Goal: Information Seeking & Learning: Check status

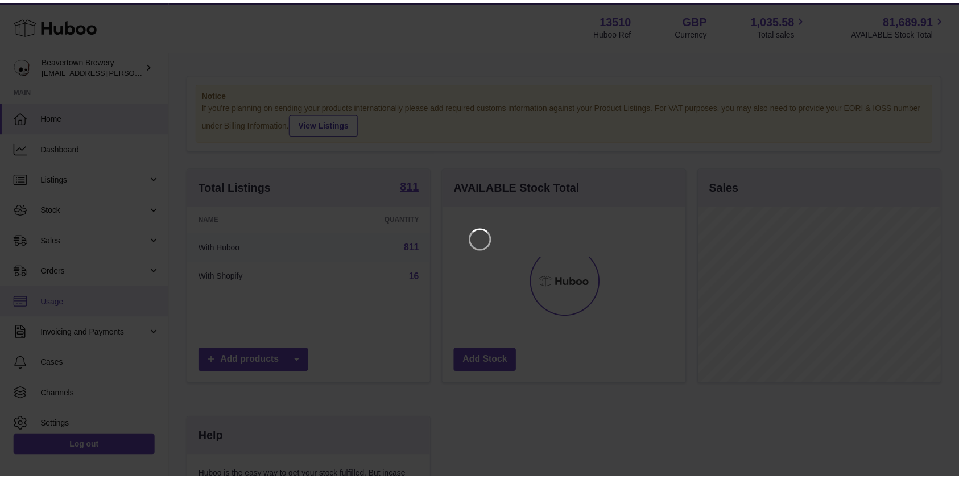
scroll to position [177, 246]
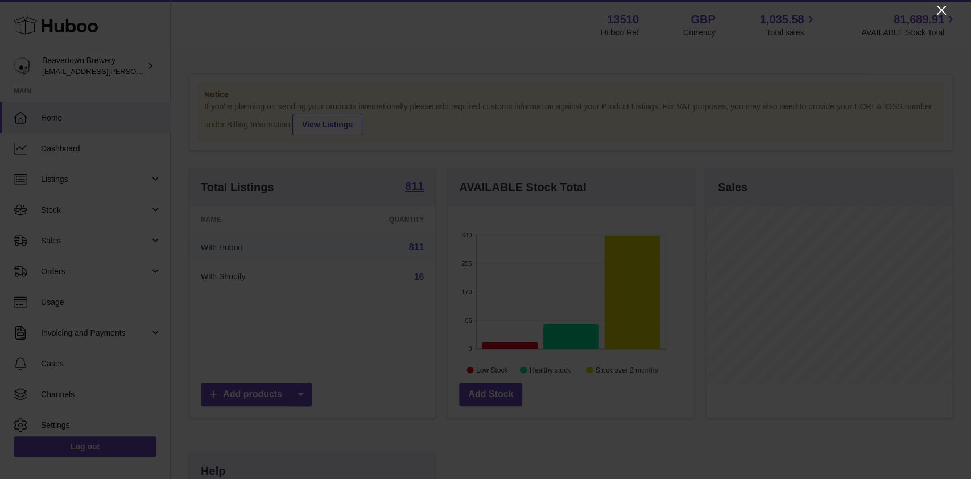
click at [944, 10] on icon "Close" at bounding box center [942, 10] width 14 height 14
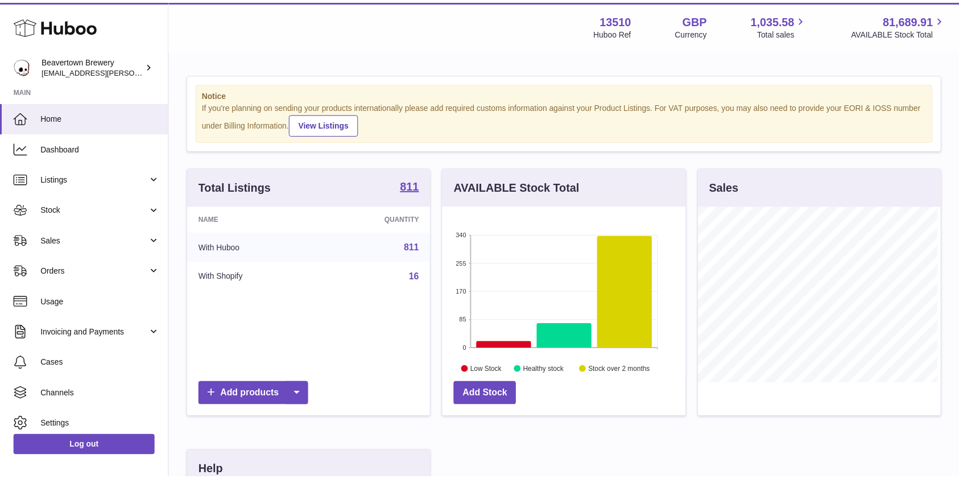
scroll to position [568686, 568621]
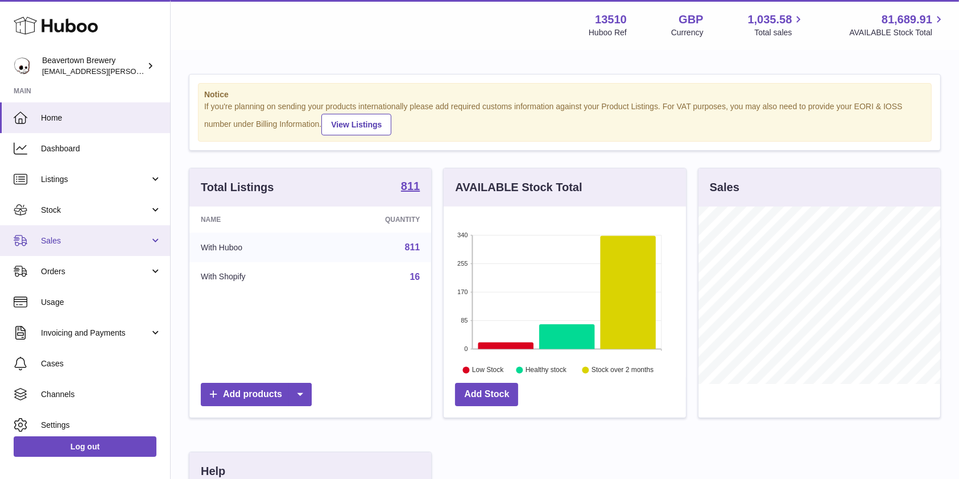
click at [77, 241] on span "Sales" at bounding box center [95, 241] width 109 height 11
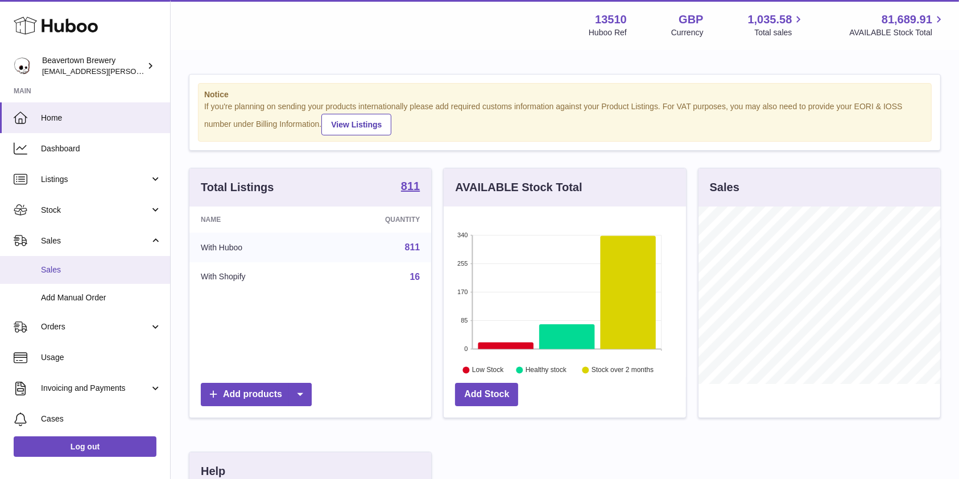
click at [68, 271] on span "Sales" at bounding box center [101, 270] width 121 height 11
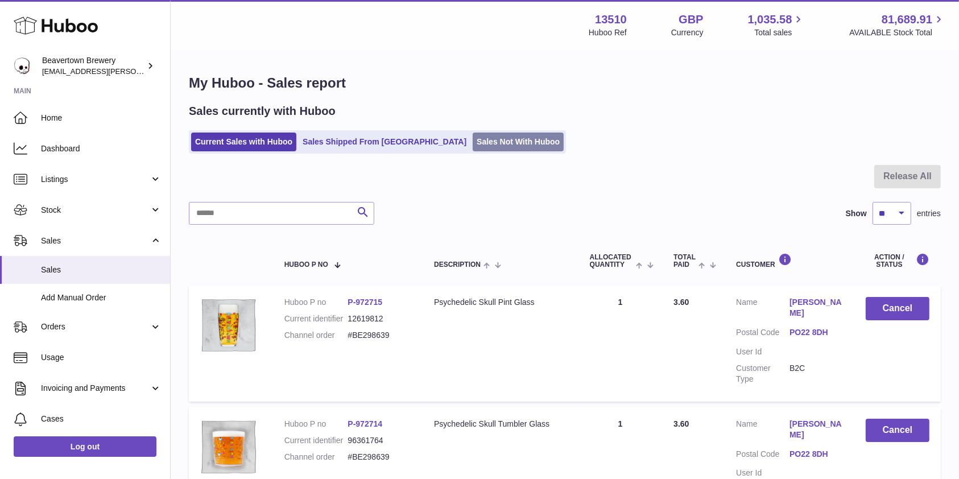
click at [473, 147] on link "Sales Not With Huboo" at bounding box center [518, 142] width 91 height 19
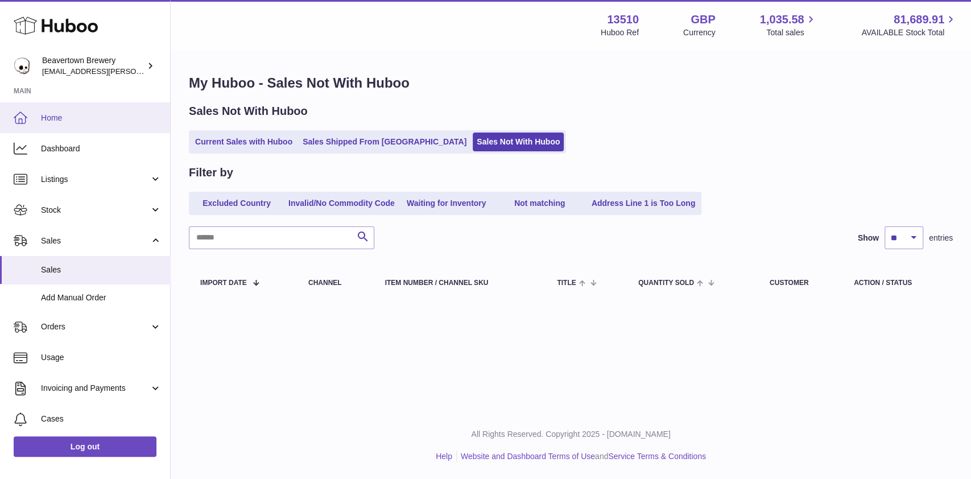
click at [92, 114] on span "Home" at bounding box center [101, 118] width 121 height 11
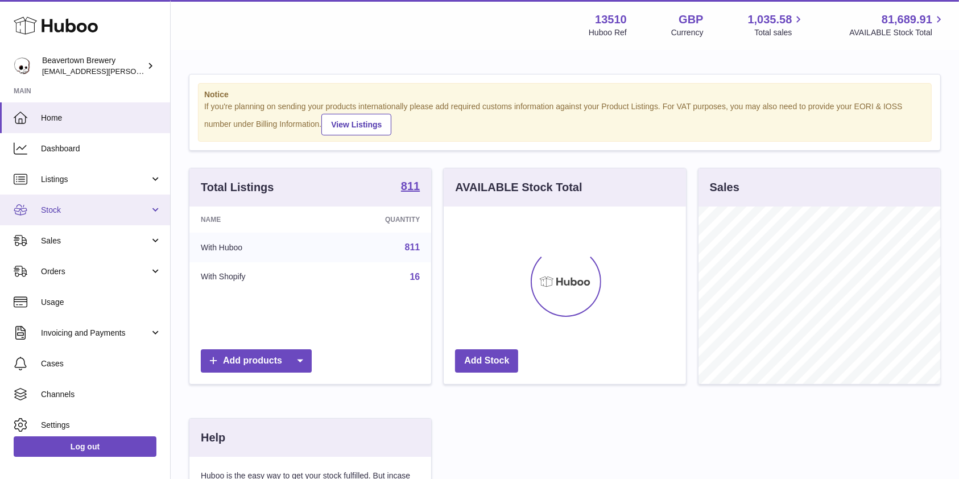
scroll to position [177, 242]
click at [91, 212] on span "Stock" at bounding box center [95, 210] width 109 height 11
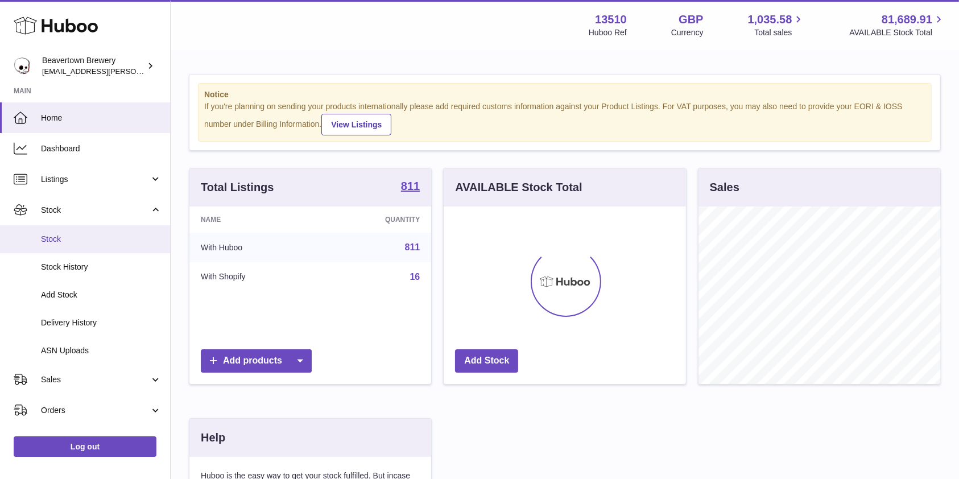
click at [67, 247] on link "Stock" at bounding box center [85, 239] width 170 height 28
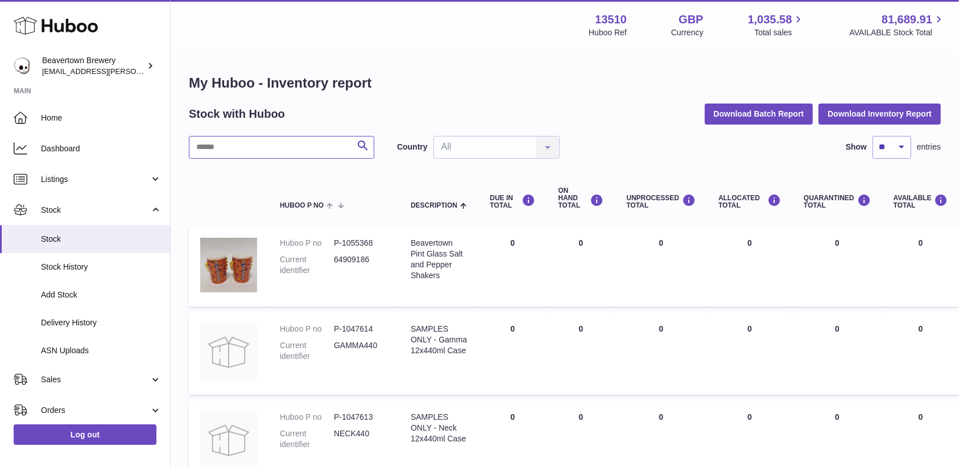
click at [227, 145] on input "text" at bounding box center [281, 147] width 185 height 23
type input "****"
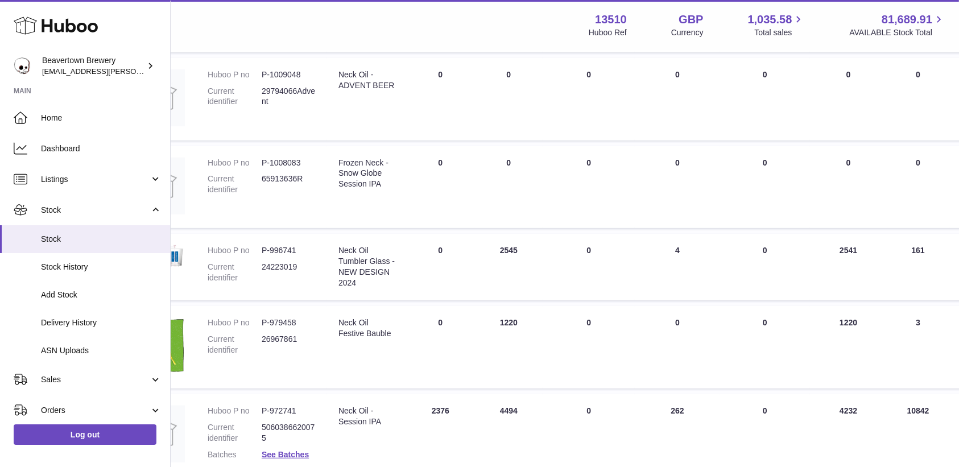
scroll to position [521, 0]
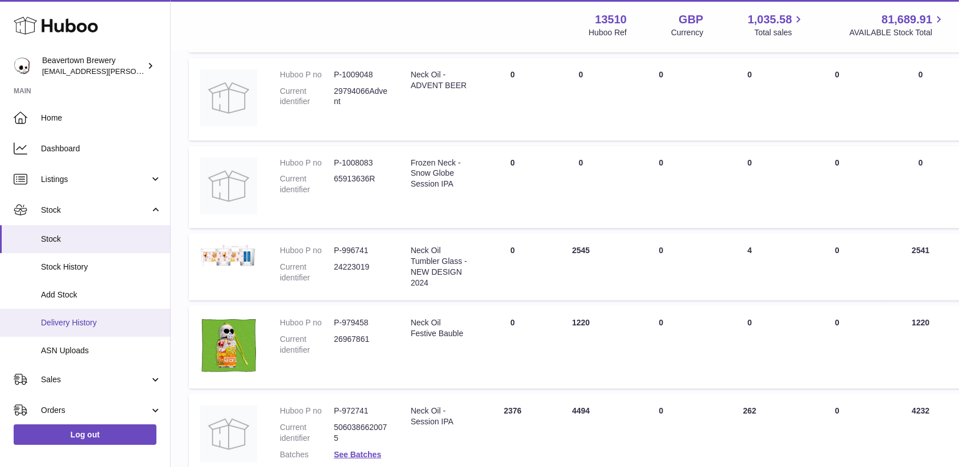
click at [73, 317] on span "Delivery History" at bounding box center [101, 322] width 121 height 11
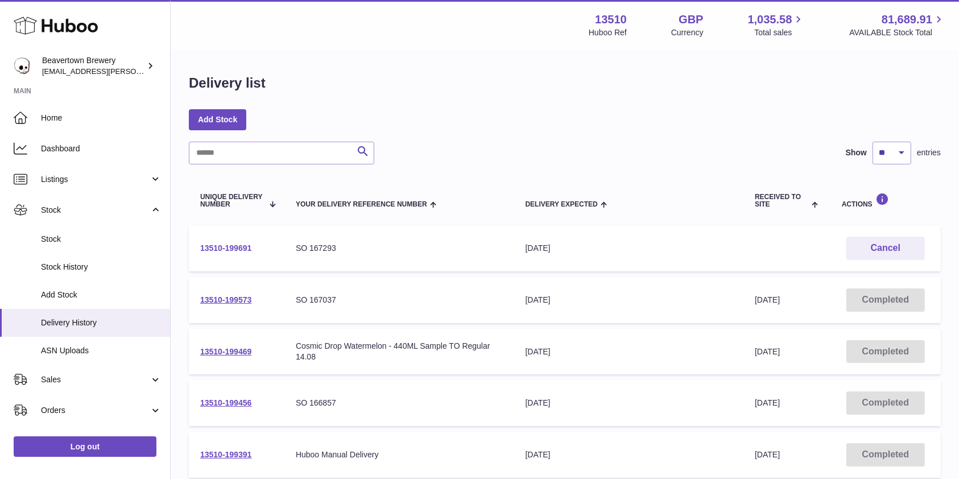
click at [209, 246] on link "13510-199691" at bounding box center [225, 247] width 51 height 9
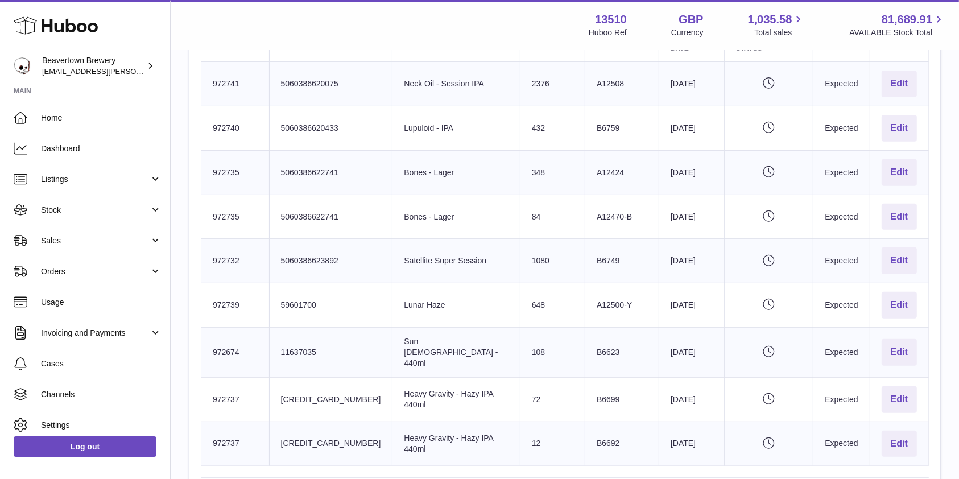
scroll to position [415, 0]
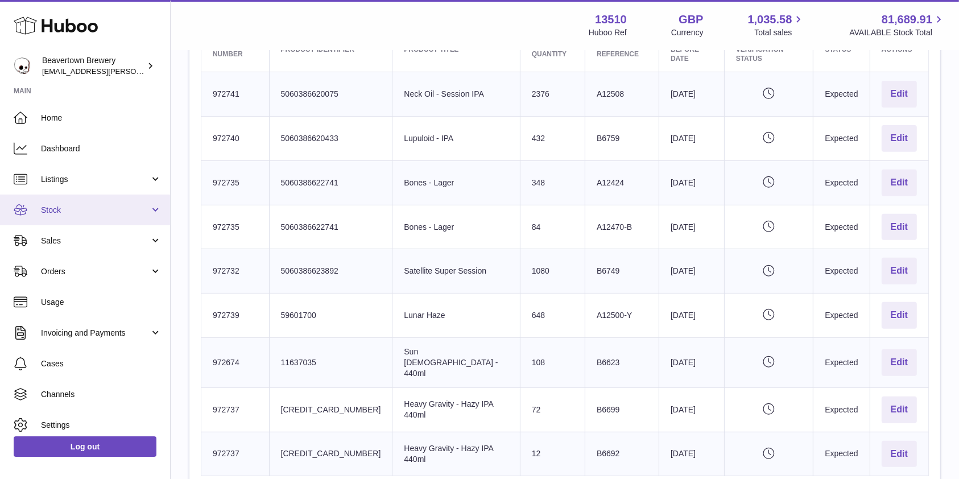
click at [71, 213] on span "Stock" at bounding box center [95, 210] width 109 height 11
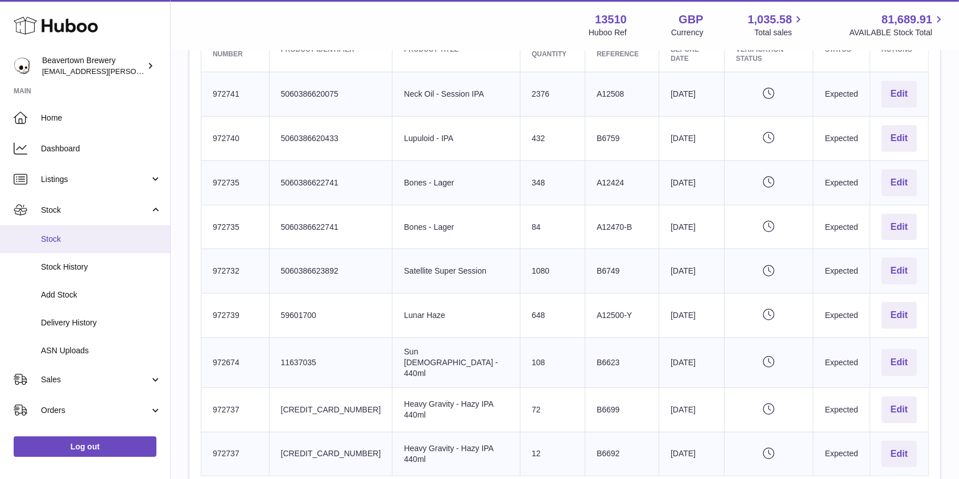
click at [63, 236] on span "Stock" at bounding box center [101, 239] width 121 height 11
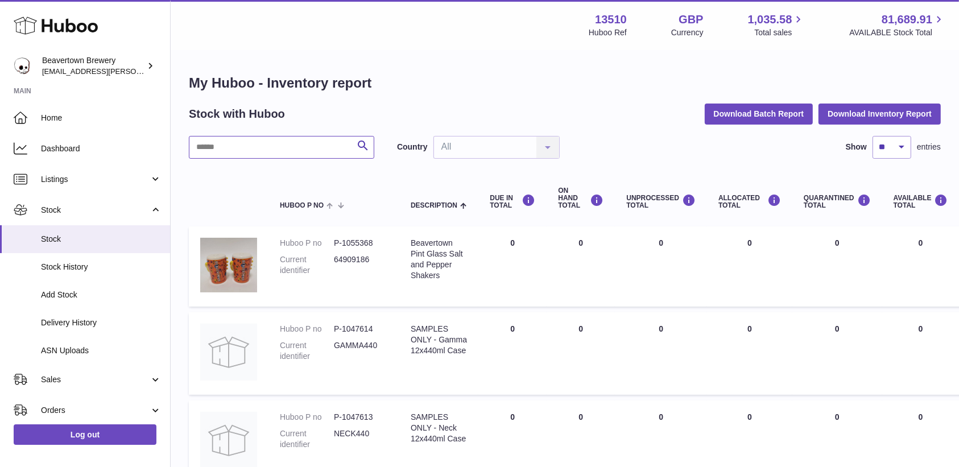
click at [228, 155] on input "text" at bounding box center [281, 147] width 185 height 23
type input "*****"
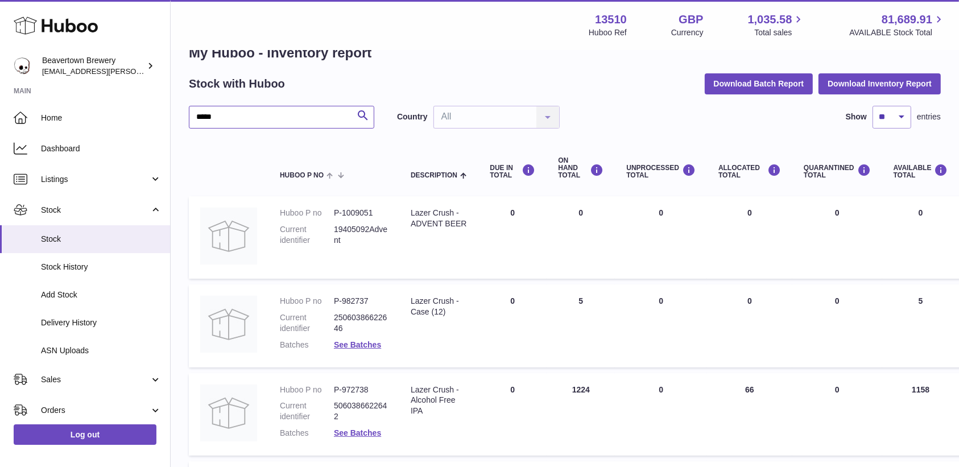
scroll to position [37, 0]
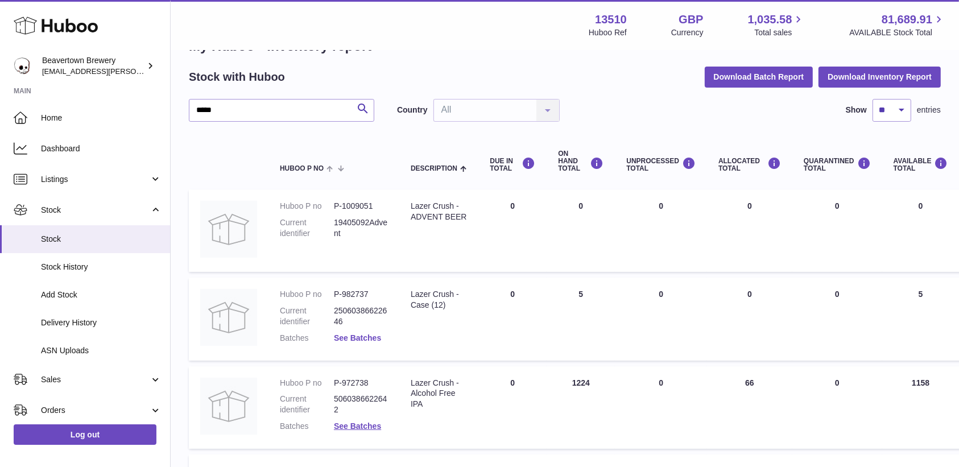
click at [370, 337] on link "See Batches" at bounding box center [357, 337] width 47 height 9
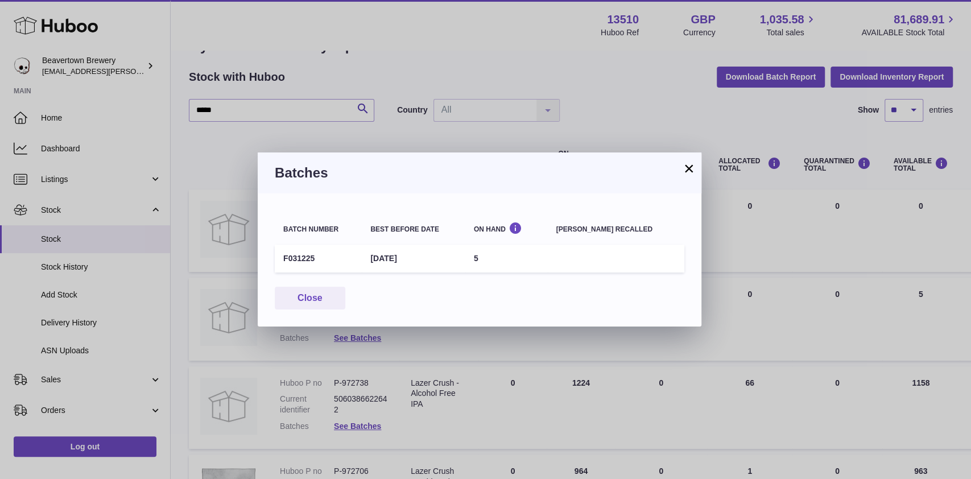
click at [689, 168] on button "×" at bounding box center [689, 169] width 14 height 14
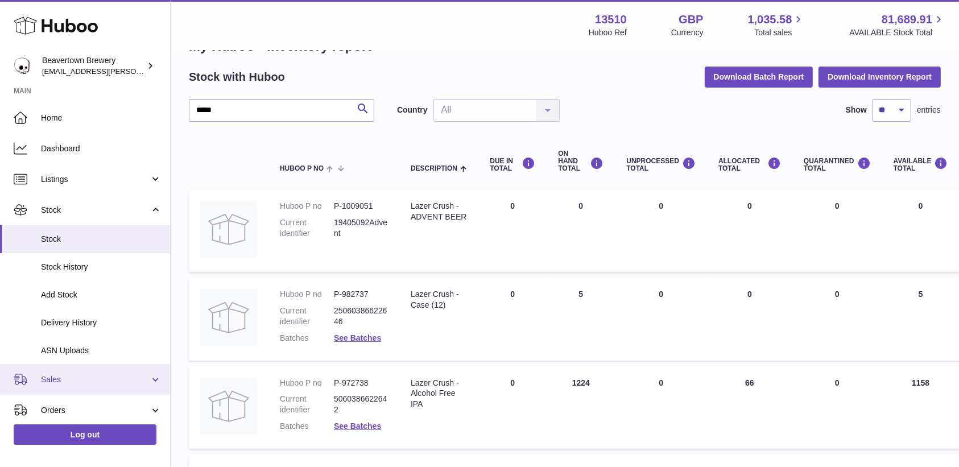
click at [78, 382] on span "Sales" at bounding box center [95, 379] width 109 height 11
click at [65, 407] on span "Sales" at bounding box center [101, 408] width 121 height 11
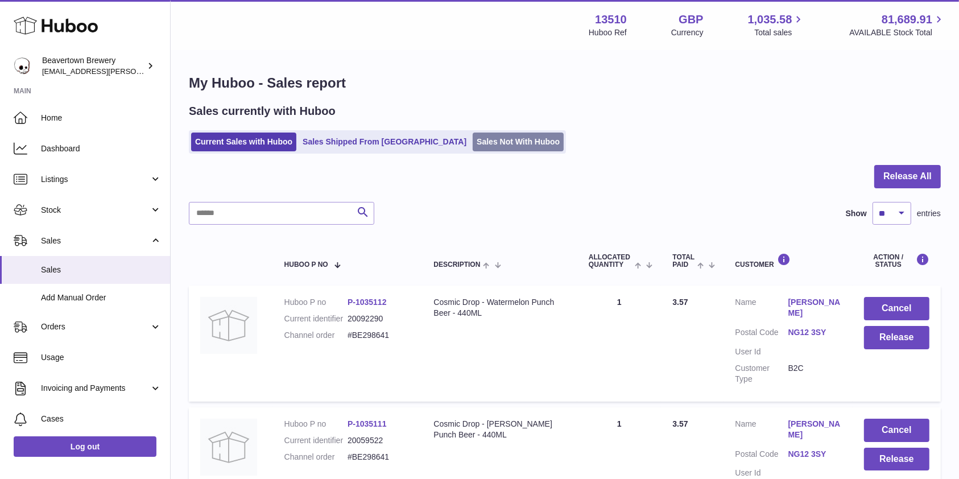
click at [473, 134] on link "Sales Not With Huboo" at bounding box center [518, 142] width 91 height 19
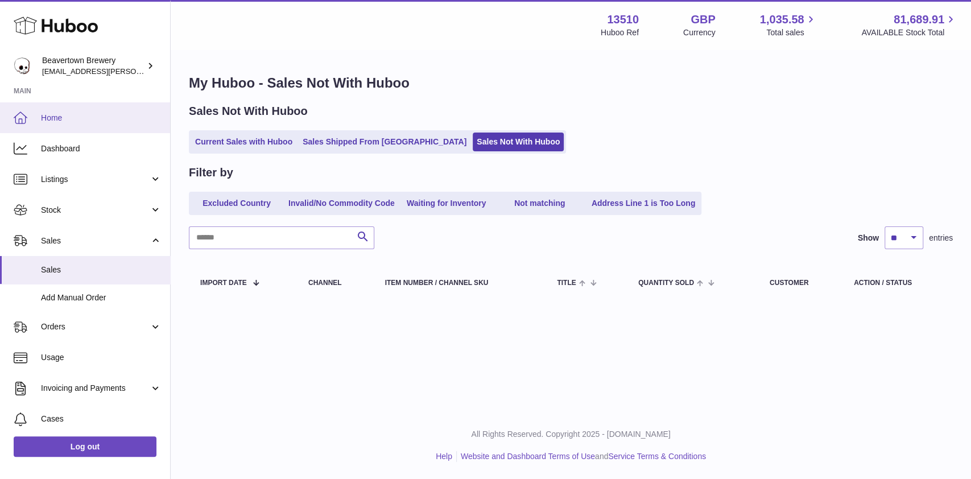
click at [123, 113] on span "Home" at bounding box center [101, 118] width 121 height 11
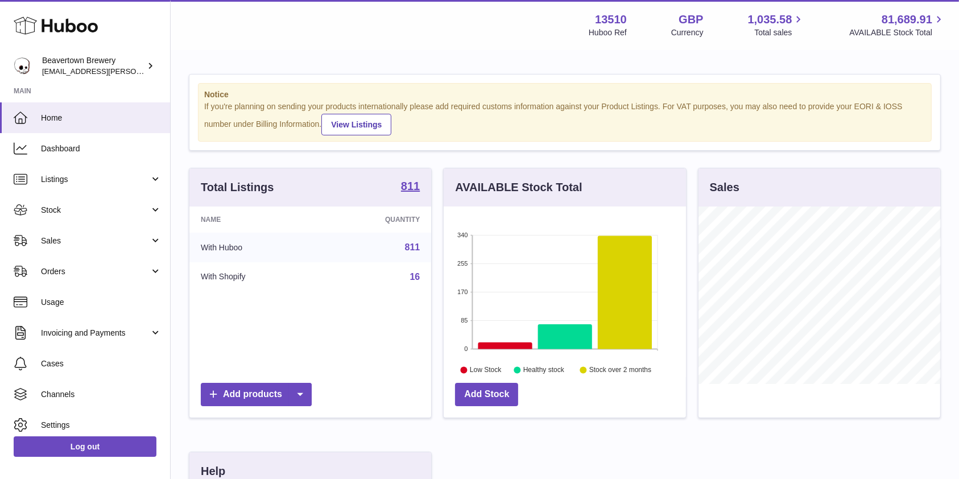
scroll to position [177, 242]
click at [114, 229] on link "Sales" at bounding box center [85, 240] width 170 height 31
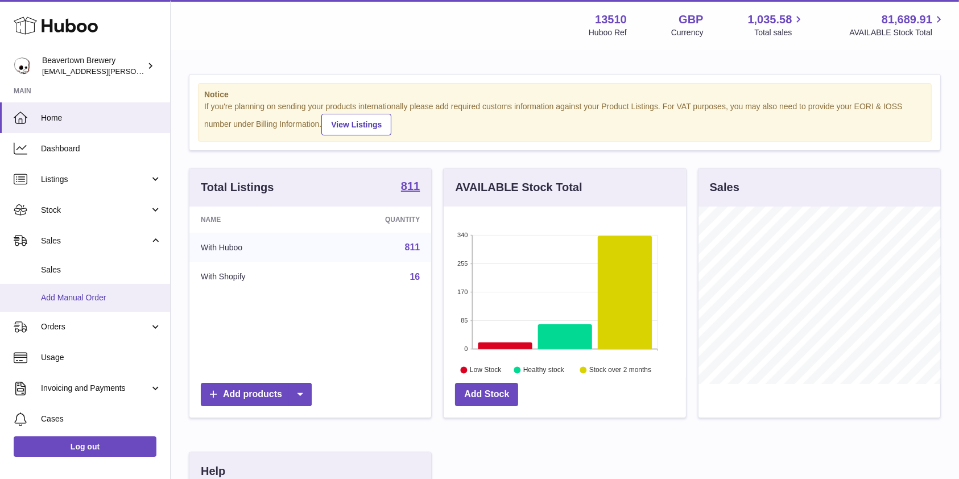
click at [74, 284] on link "Add Manual Order" at bounding box center [85, 298] width 170 height 28
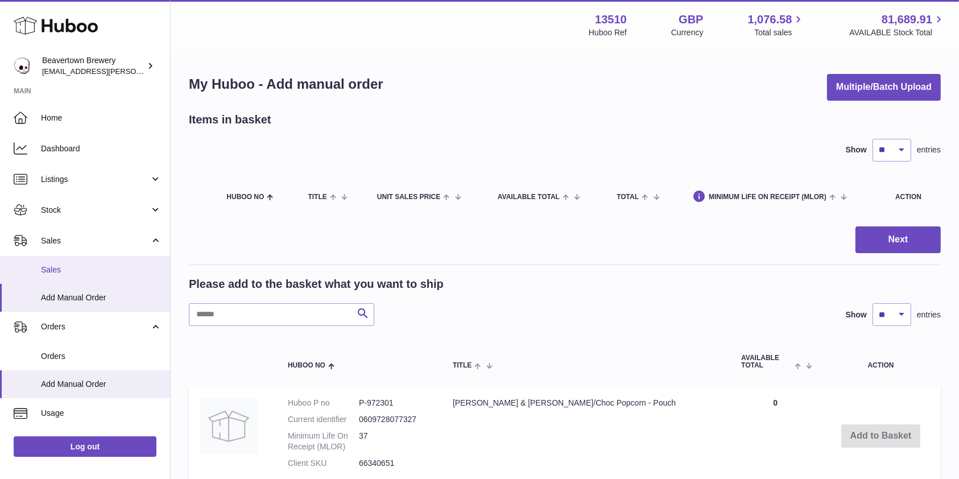
click at [97, 266] on span "Sales" at bounding box center [101, 270] width 121 height 11
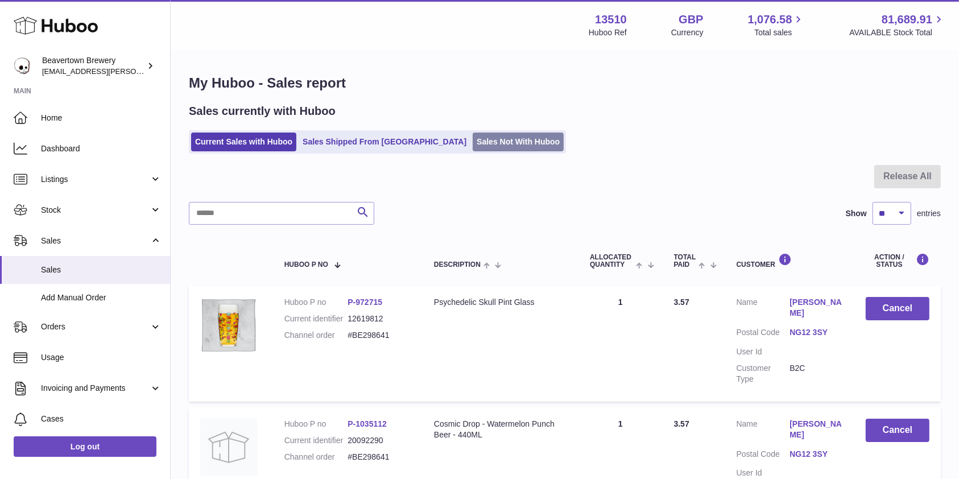
click at [473, 143] on link "Sales Not With Huboo" at bounding box center [518, 142] width 91 height 19
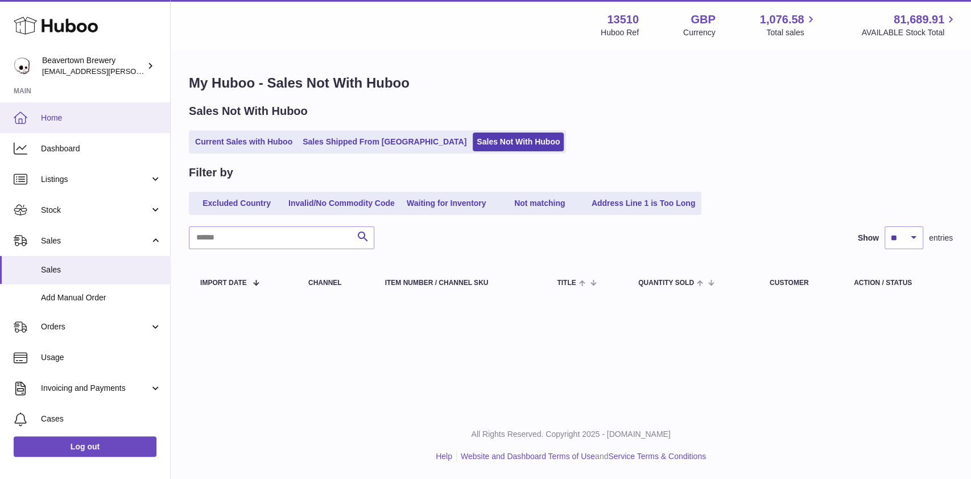
click at [70, 125] on link "Home" at bounding box center [85, 117] width 170 height 31
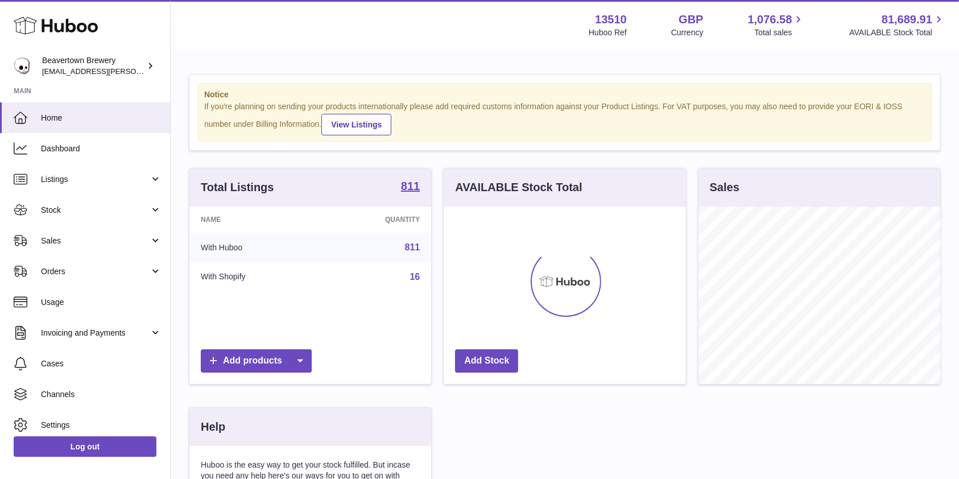
scroll to position [177, 242]
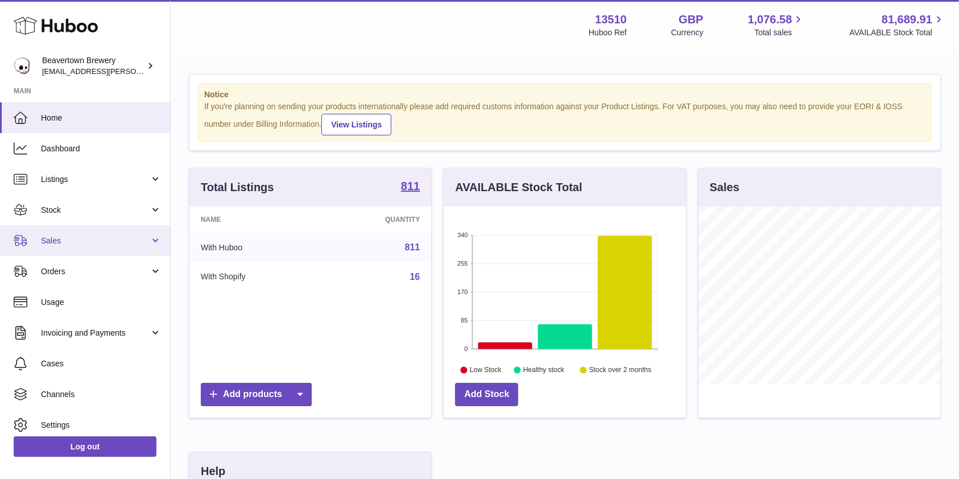
click at [120, 232] on link "Sales" at bounding box center [85, 240] width 170 height 31
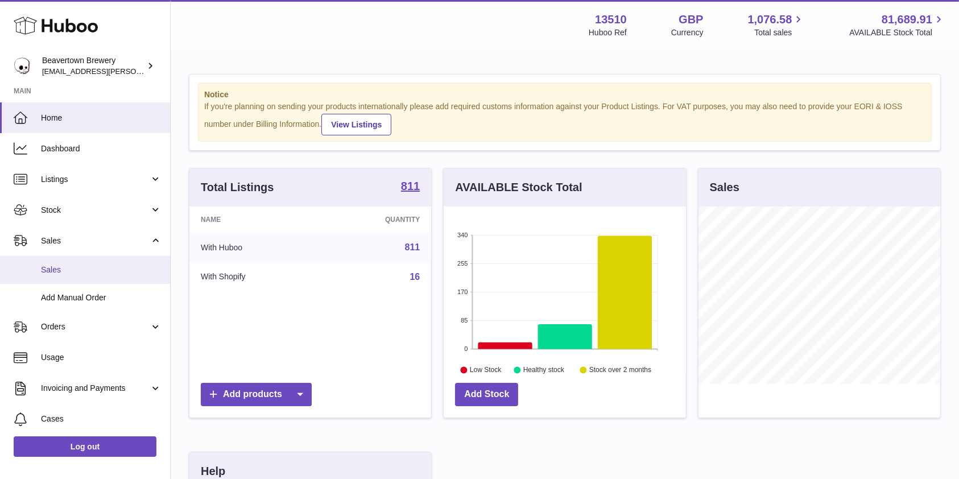
click at [90, 266] on span "Sales" at bounding box center [101, 270] width 121 height 11
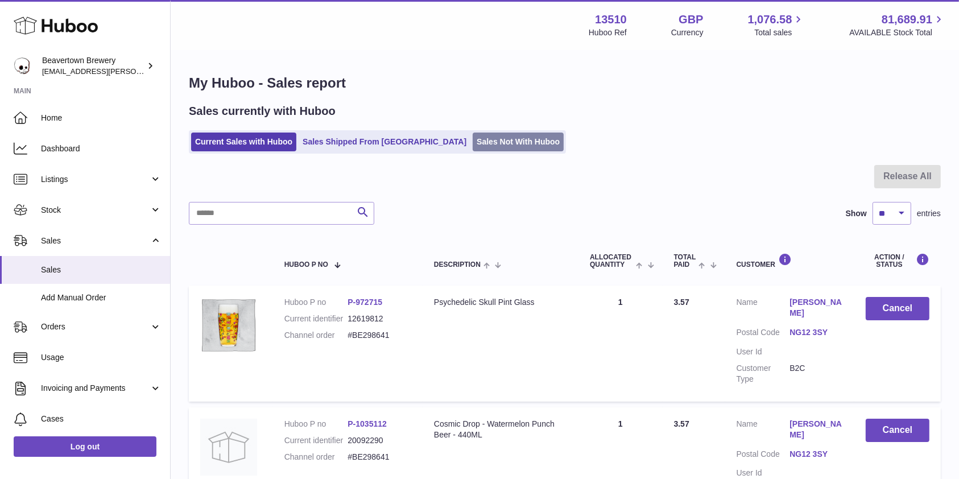
click at [473, 142] on link "Sales Not With Huboo" at bounding box center [518, 142] width 91 height 19
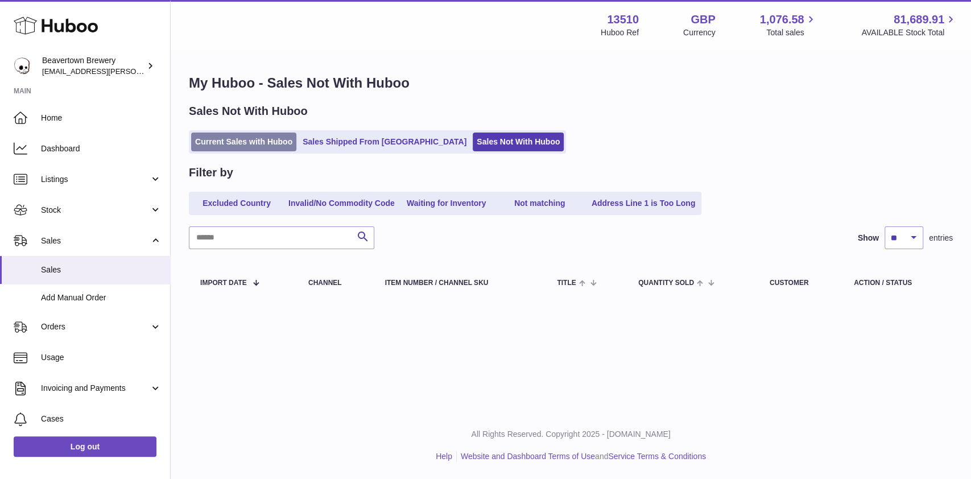
click at [246, 139] on link "Current Sales with Huboo" at bounding box center [243, 142] width 105 height 19
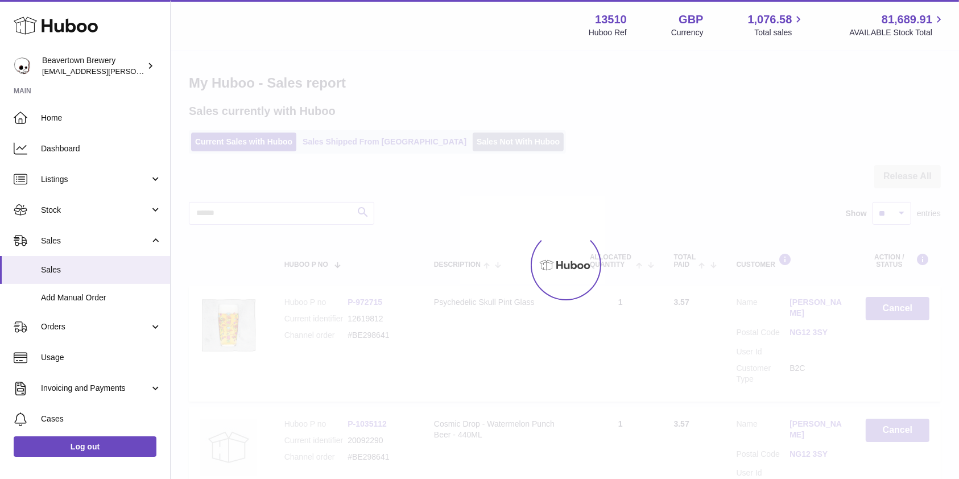
click at [473, 146] on link "Sales Not With Huboo" at bounding box center [518, 142] width 91 height 19
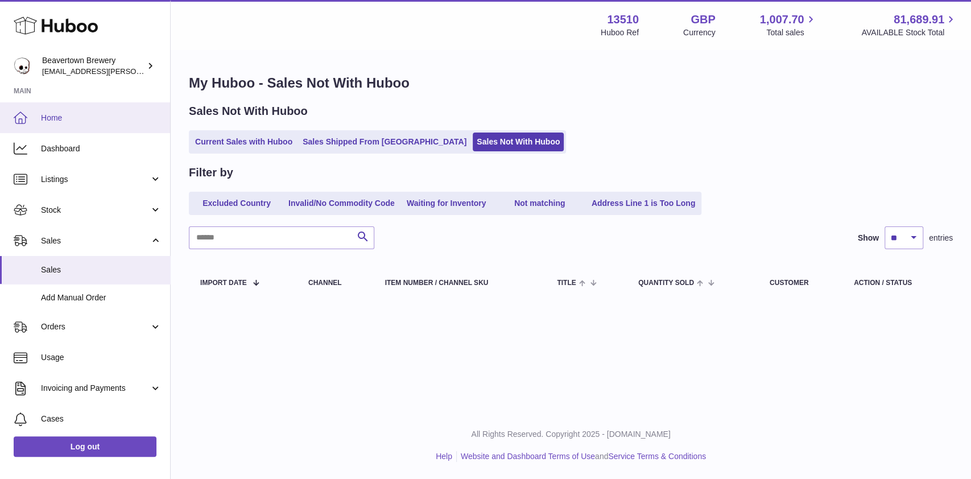
click at [118, 106] on link "Home" at bounding box center [85, 117] width 170 height 31
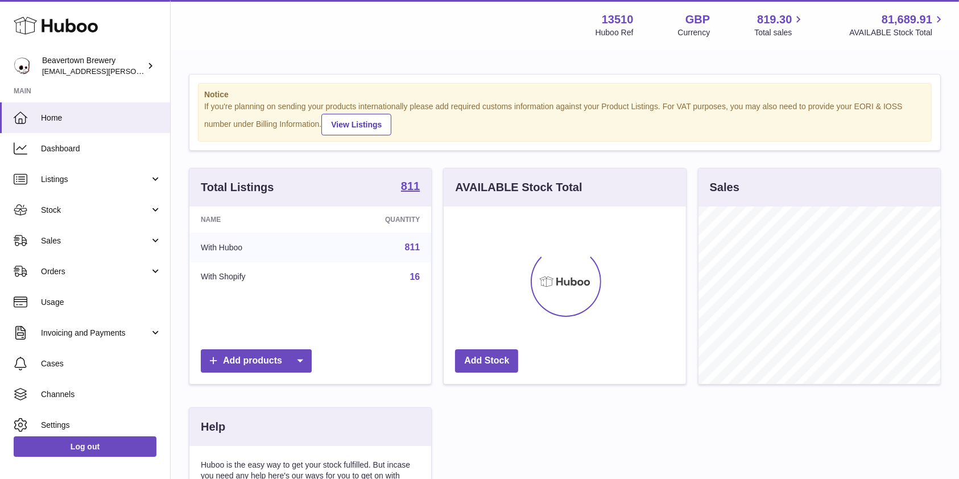
scroll to position [177, 242]
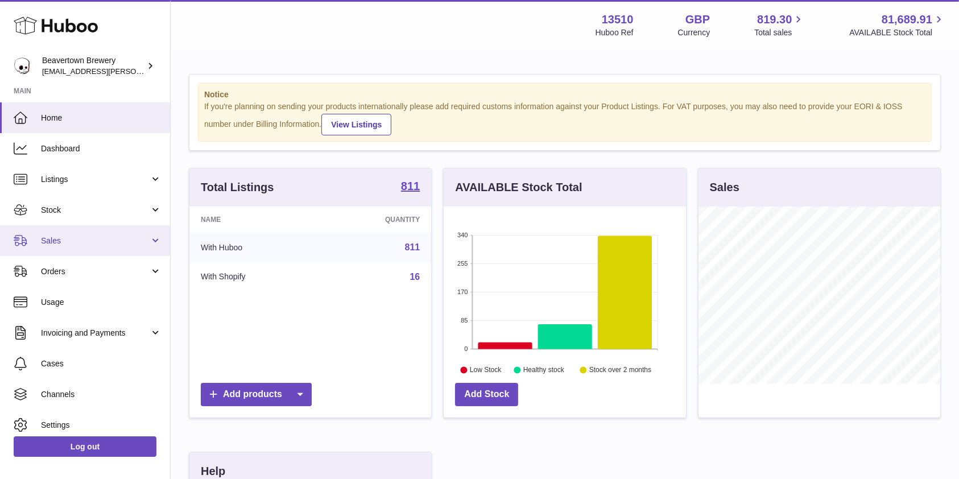
click at [63, 242] on span "Sales" at bounding box center [95, 241] width 109 height 11
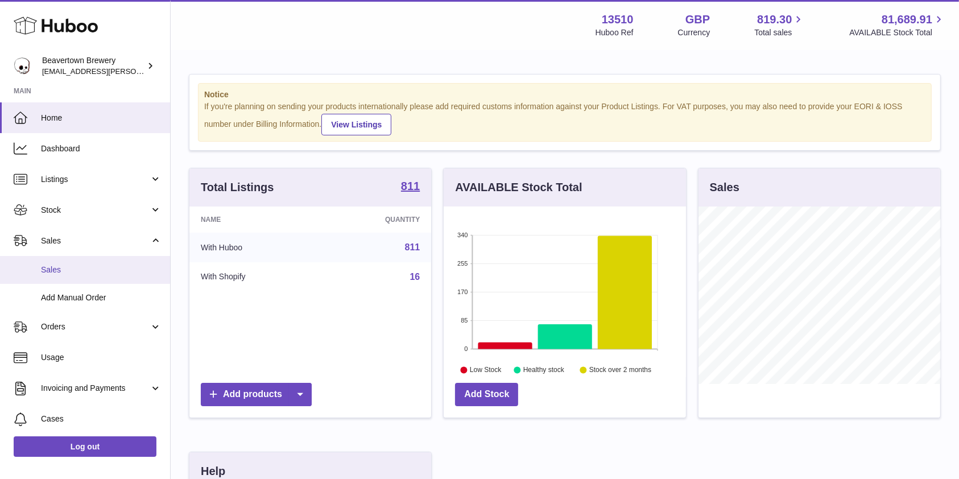
click at [55, 256] on link "Sales" at bounding box center [85, 270] width 170 height 28
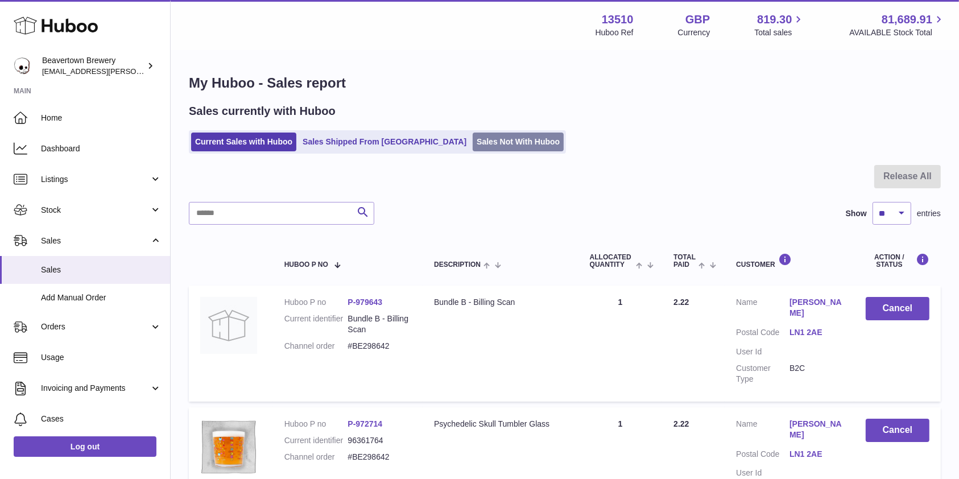
click at [473, 147] on link "Sales Not With Huboo" at bounding box center [518, 142] width 91 height 19
